Goal: Information Seeking & Learning: Understand process/instructions

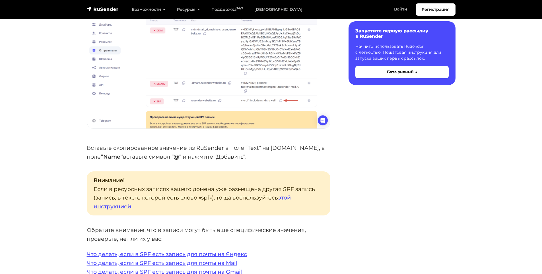
scroll to position [1165, 0]
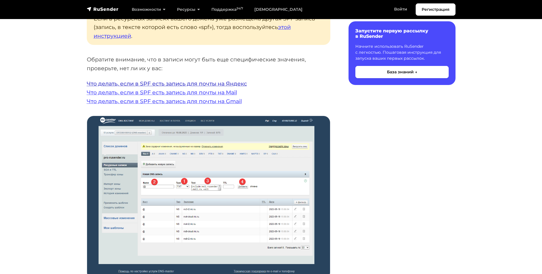
click at [159, 83] on link "Что делать, если в SPF есть запись для почты на Яндекс" at bounding box center [167, 83] width 160 height 7
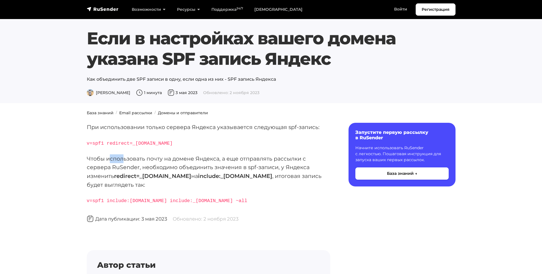
drag, startPoint x: 108, startPoint y: 159, endPoint x: 123, endPoint y: 158, distance: 15.1
click at [123, 158] on p "Чтобы использовать почту на домене Яндекса, а еще отправлять рассылки с сервера…" at bounding box center [208, 171] width 243 height 35
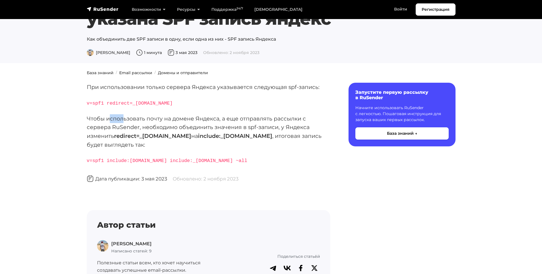
scroll to position [31, 0]
